Goal: Information Seeking & Learning: Learn about a topic

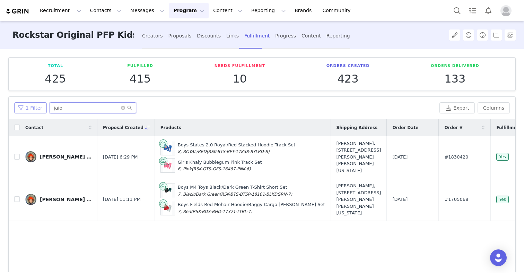
drag, startPoint x: 95, startPoint y: 106, endPoint x: 34, endPoint y: 104, distance: 60.7
click at [34, 104] on div "1 Filter jaio" at bounding box center [225, 107] width 423 height 11
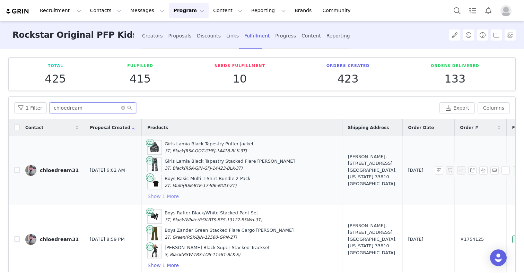
type input "chloedream"
click at [152, 194] on button "Show 1 More" at bounding box center [163, 196] width 32 height 8
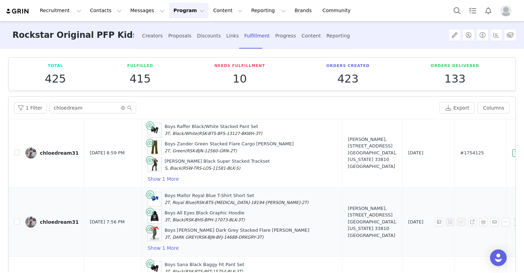
scroll to position [43, 0]
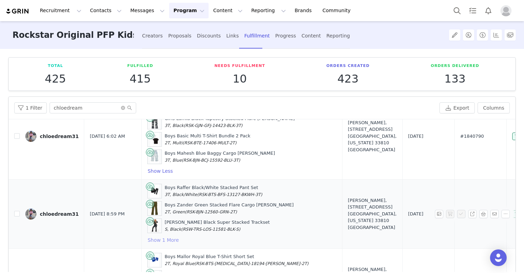
click at [159, 241] on button "Show 1 More" at bounding box center [163, 240] width 32 height 8
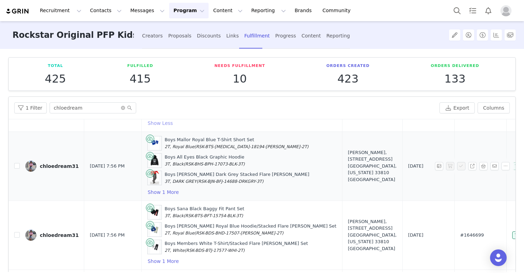
scroll to position [181, 0]
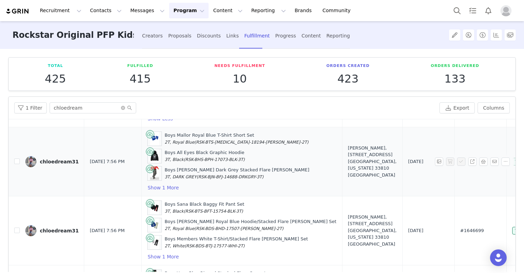
click at [162, 181] on div "Boys Mallor Royal Blue T-Shirt Short Set 2T, Royal Blue (RSK-BTS-BSS-18194-ROBL…" at bounding box center [241, 161] width 189 height 60
click at [161, 190] on button "Show 1 More" at bounding box center [163, 187] width 32 height 8
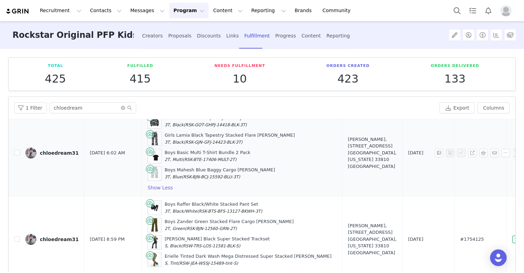
scroll to position [0, 0]
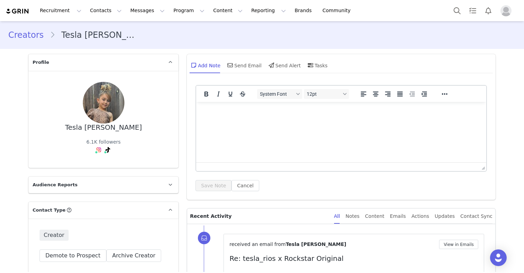
click at [40, 35] on link "Creators" at bounding box center [29, 35] width 42 height 12
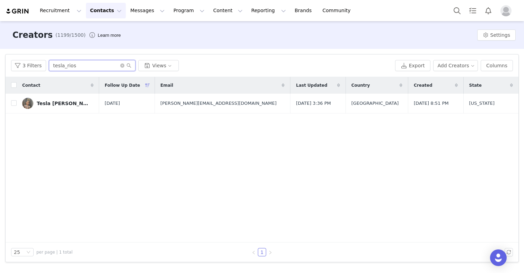
drag, startPoint x: 81, startPoint y: 65, endPoint x: 0, endPoint y: 55, distance: 81.7
click at [0, 57] on div "Filters Filter Logic And Or Archived Select No Owner Select [PERSON_NAME] Conta…" at bounding box center [262, 158] width 524 height 218
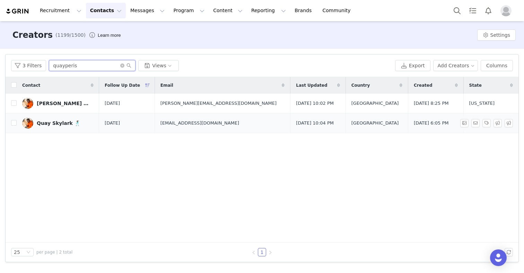
type input "quayperis"
click at [58, 124] on div "Quay Skylark 🕺🏾" at bounding box center [59, 123] width 44 height 6
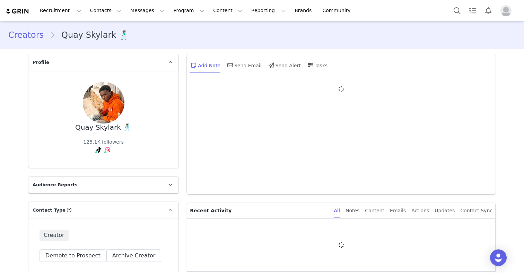
type input "+1 ([GEOGRAPHIC_DATA])"
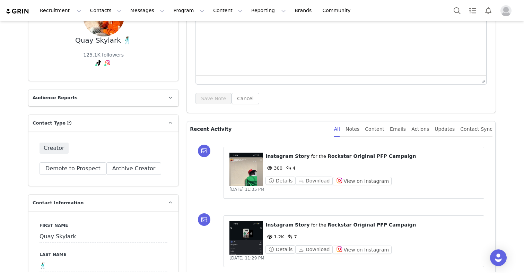
scroll to position [136, 0]
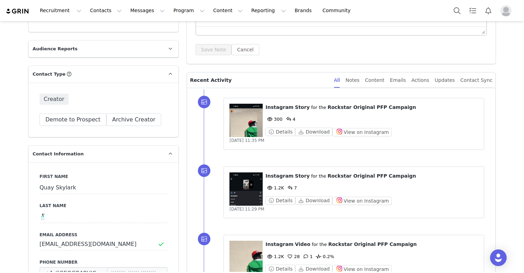
click at [246, 128] on figure at bounding box center [245, 120] width 33 height 33
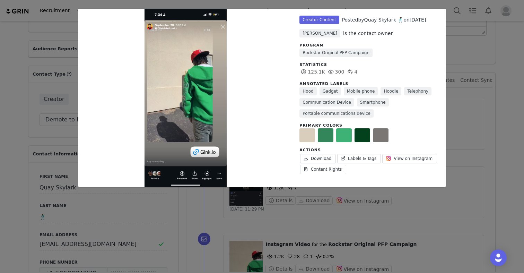
click at [482, 91] on div "Unlabeled Creator Content Posted by Quay Skylark 🕺🏾 on [DATE] [PERSON_NAME] is …" at bounding box center [262, 136] width 524 height 273
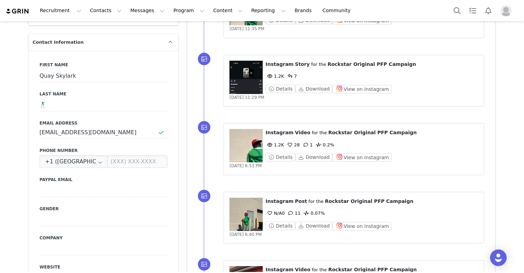
scroll to position [302, 0]
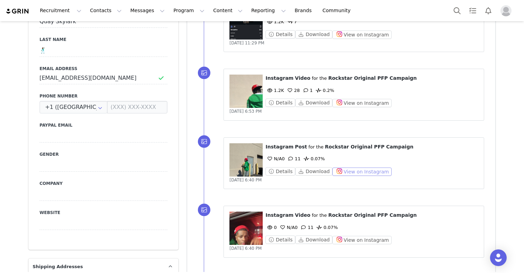
click at [345, 174] on button "View on Instagram" at bounding box center [361, 171] width 59 height 8
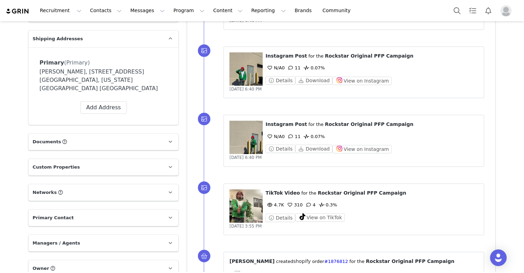
scroll to position [589, 0]
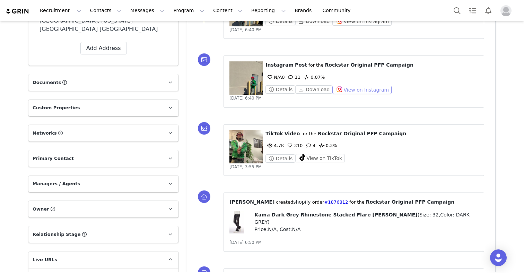
click at [338, 89] on button "View on Instagram" at bounding box center [361, 90] width 59 height 8
click at [326, 157] on button "View on TikTok" at bounding box center [320, 158] width 50 height 8
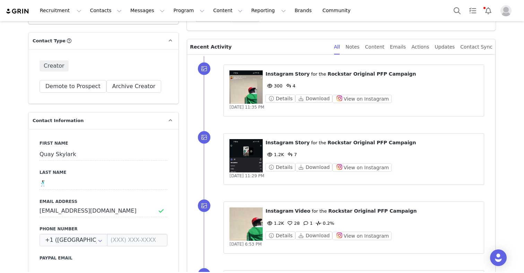
scroll to position [0, 0]
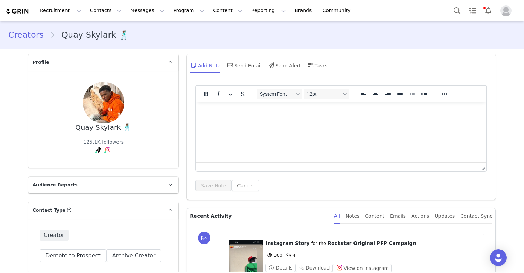
click at [33, 38] on link "Creators" at bounding box center [29, 35] width 42 height 12
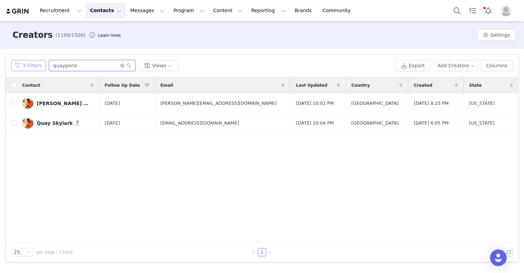
drag, startPoint x: 92, startPoint y: 63, endPoint x: 24, endPoint y: 63, distance: 68.6
click at [24, 63] on div "3 Filters quayperis Views" at bounding box center [201, 65] width 381 height 11
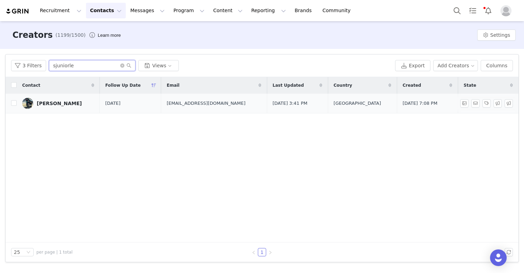
type input "sjuniorle"
click at [62, 102] on div "[PERSON_NAME]" at bounding box center [59, 104] width 45 height 6
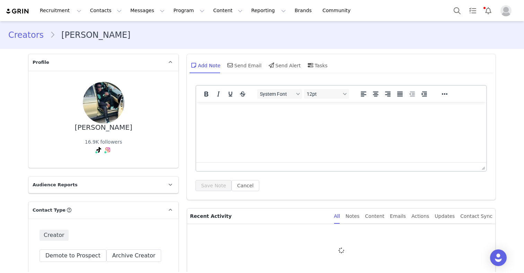
type input "+1 ([GEOGRAPHIC_DATA])"
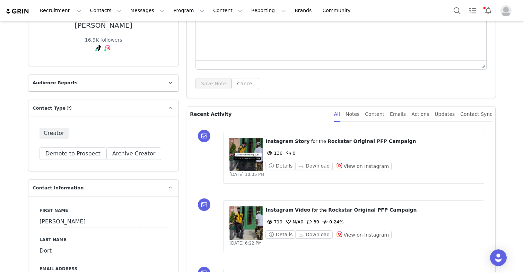
scroll to position [191, 0]
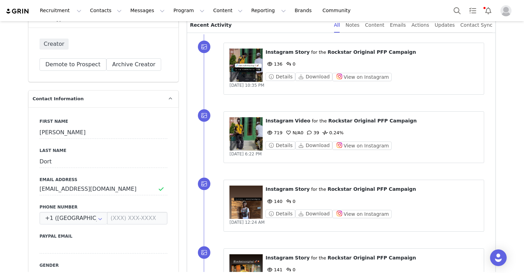
click at [243, 68] on figure at bounding box center [245, 65] width 33 height 33
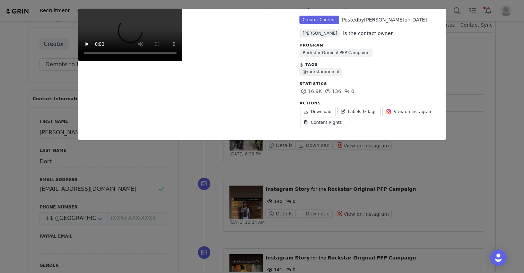
scroll to position [134, 0]
click at [467, 135] on div "Unlabeled Creator Content Posted by [PERSON_NAME] on [DATE] [PERSON_NAME] is th…" at bounding box center [262, 136] width 524 height 273
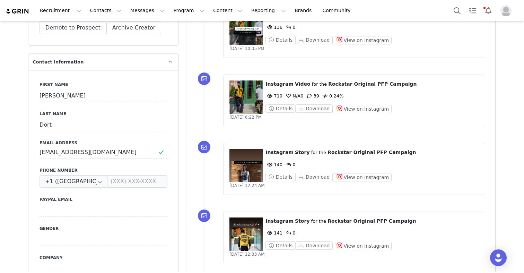
scroll to position [228, 0]
click at [337, 107] on button "View on Instagram" at bounding box center [361, 108] width 59 height 8
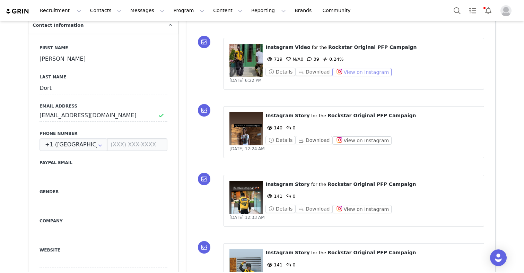
scroll to position [301, 0]
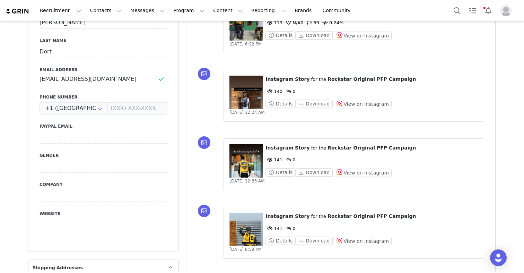
click at [254, 92] on figure at bounding box center [245, 92] width 33 height 33
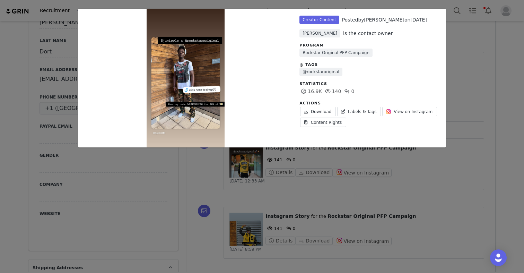
click at [289, 167] on div "Unlabeled Creator Content Posted by [PERSON_NAME] on [DATE] [PERSON_NAME] is th…" at bounding box center [262, 136] width 524 height 273
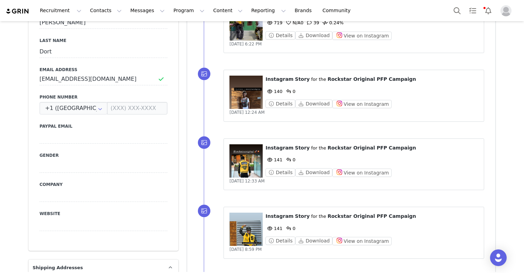
click at [251, 154] on figure at bounding box center [245, 160] width 33 height 33
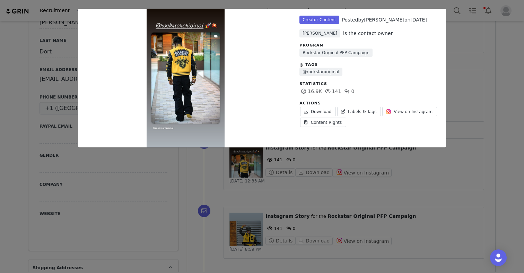
click at [251, 154] on div "Unlabeled Creator Content Posted by [PERSON_NAME] on [DATE] [PERSON_NAME] is th…" at bounding box center [262, 136] width 524 height 273
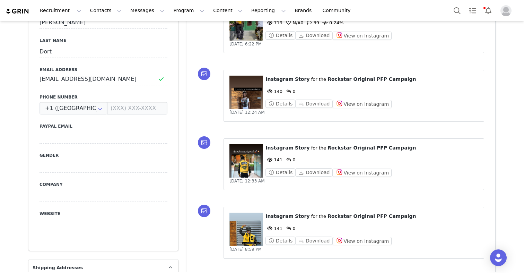
click at [251, 224] on figure at bounding box center [245, 229] width 33 height 33
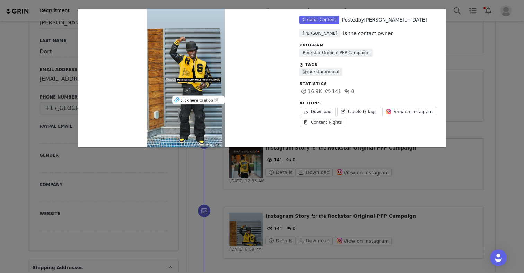
click at [251, 224] on div "Unlabeled Creator Content Posted by [PERSON_NAME] on [DATE] [PERSON_NAME] is th…" at bounding box center [262, 136] width 524 height 273
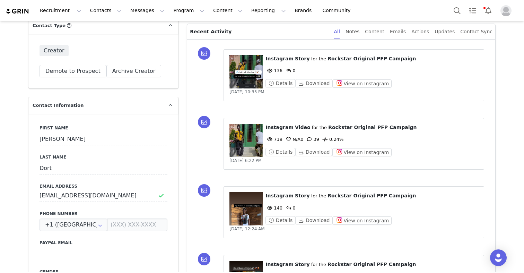
scroll to position [0, 0]
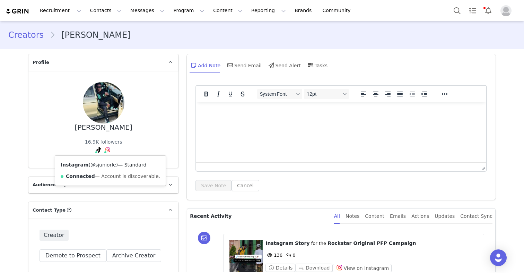
click at [107, 163] on link "@sjuniorle" at bounding box center [103, 165] width 26 height 6
